Goal: Understand process/instructions

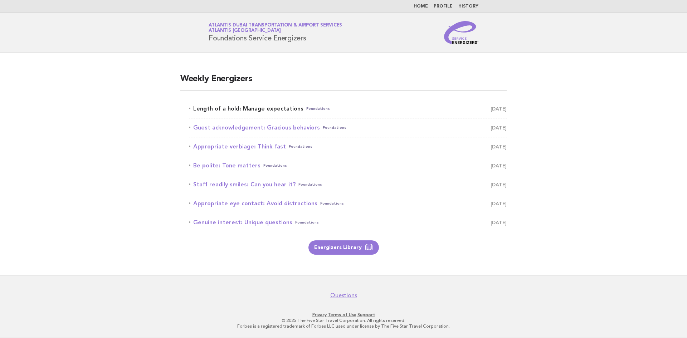
click at [244, 109] on link "Length of a hold: Manage expectations Foundations [DATE]" at bounding box center [348, 109] width 318 height 10
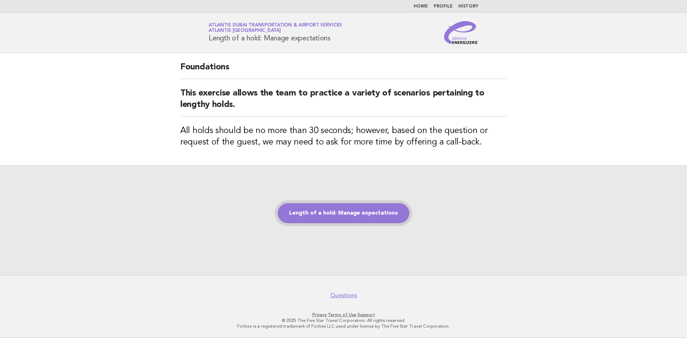
click at [316, 206] on link "Length of a hold: Manage expectations" at bounding box center [344, 213] width 132 height 20
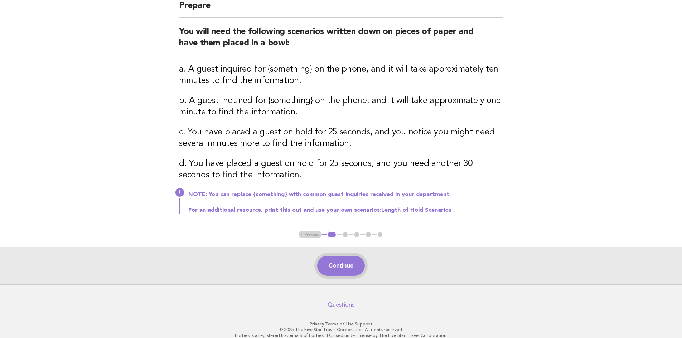
click at [351, 270] on button "Continue" at bounding box center [341, 266] width 48 height 20
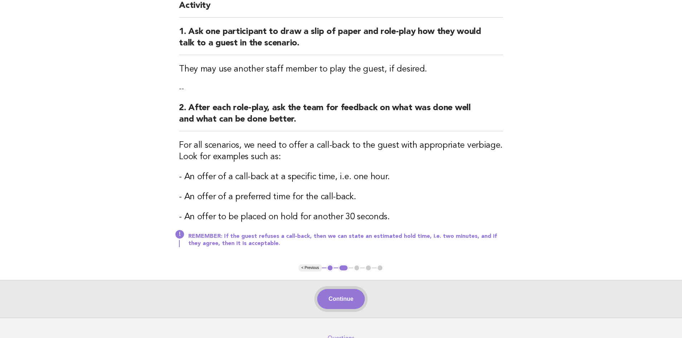
click at [347, 301] on button "Continue" at bounding box center [341, 299] width 48 height 20
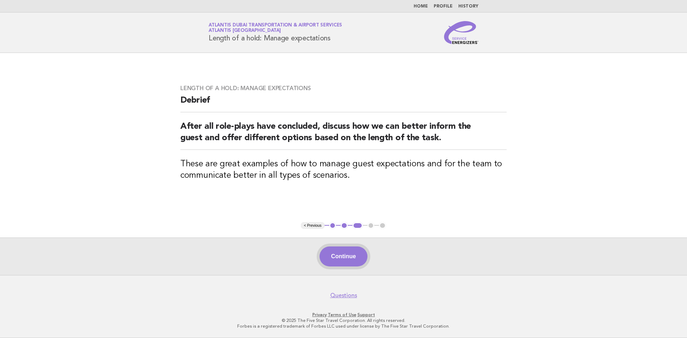
click at [347, 250] on button "Continue" at bounding box center [344, 257] width 48 height 20
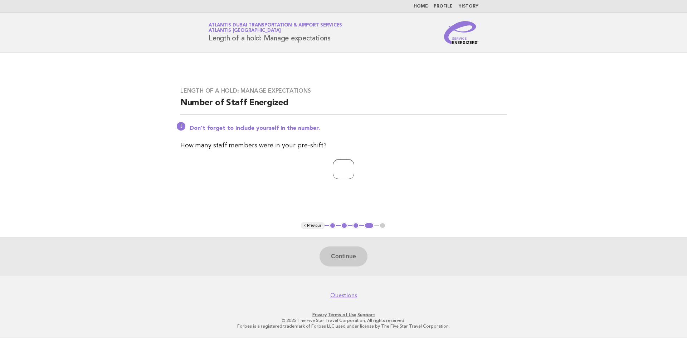
click at [345, 169] on input "number" at bounding box center [343, 169] width 21 height 20
type input "*"
click at [347, 254] on button "Continue" at bounding box center [344, 257] width 48 height 20
